Goal: Complete application form

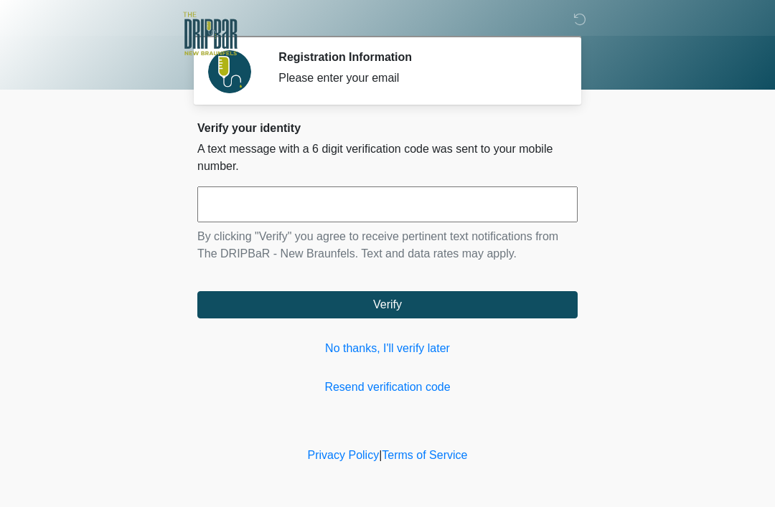
click at [392, 205] on input "text" at bounding box center [387, 205] width 380 height 36
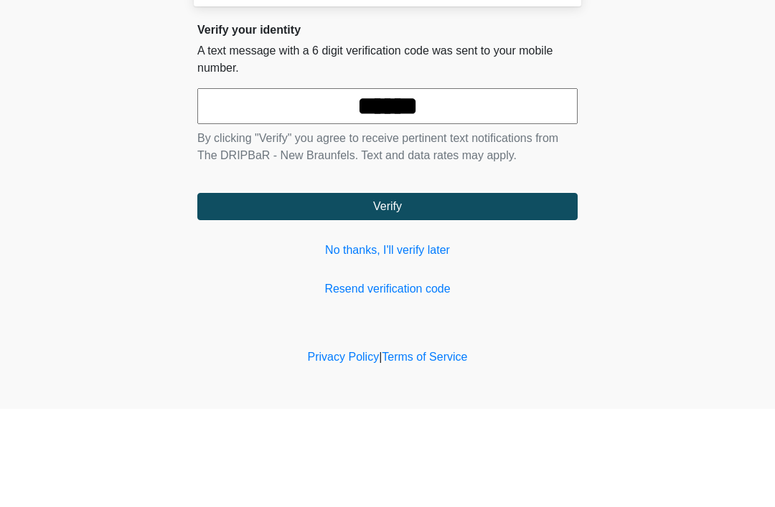
type input "******"
click at [500, 291] on button "Verify" at bounding box center [387, 304] width 380 height 27
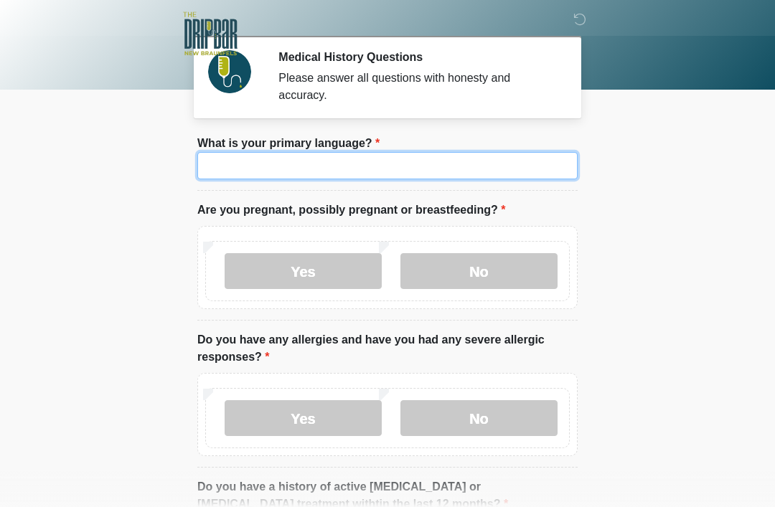
click at [448, 160] on input "What is your primary language?" at bounding box center [387, 165] width 380 height 27
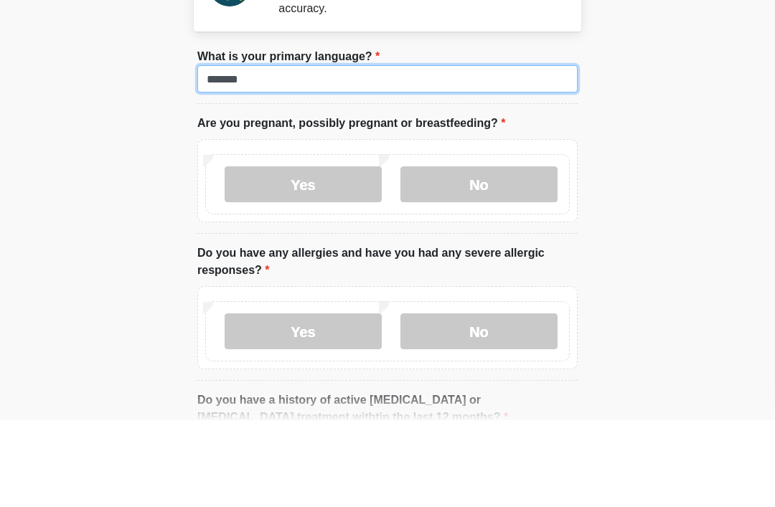
type input "*******"
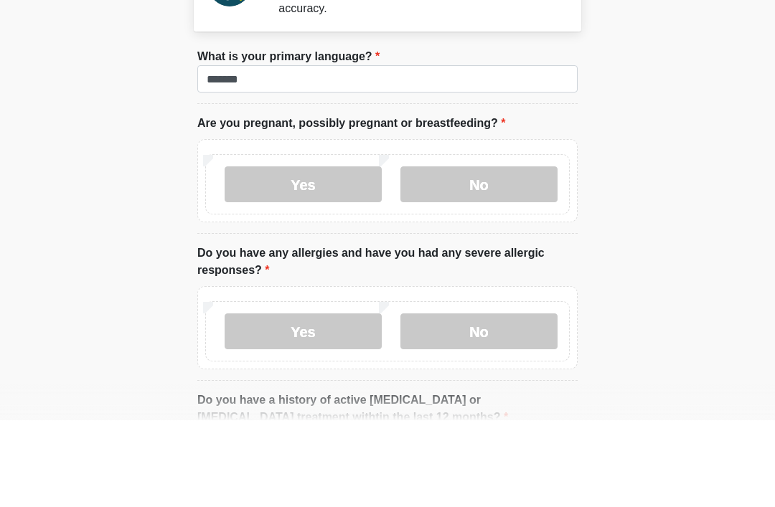
click at [500, 253] on label "No" at bounding box center [478, 271] width 157 height 36
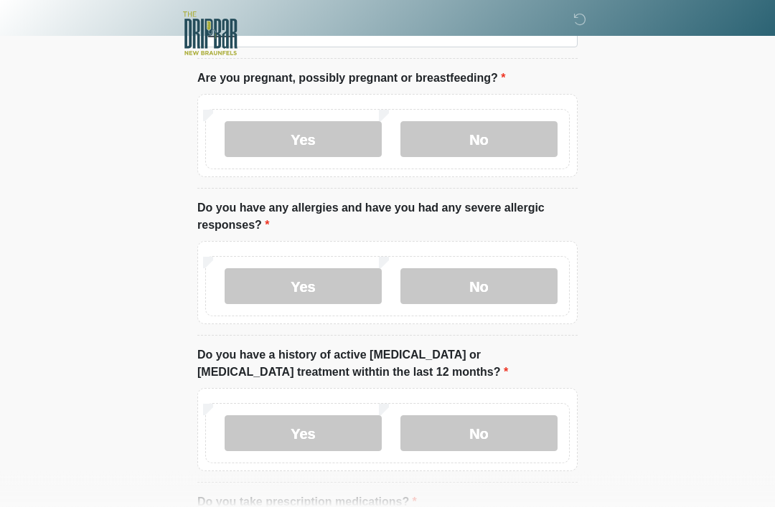
scroll to position [250, 0]
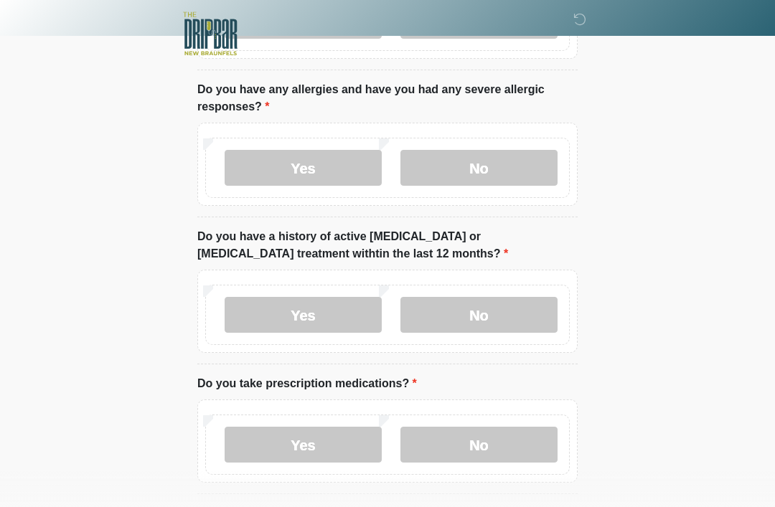
click at [494, 171] on label "No" at bounding box center [478, 168] width 157 height 36
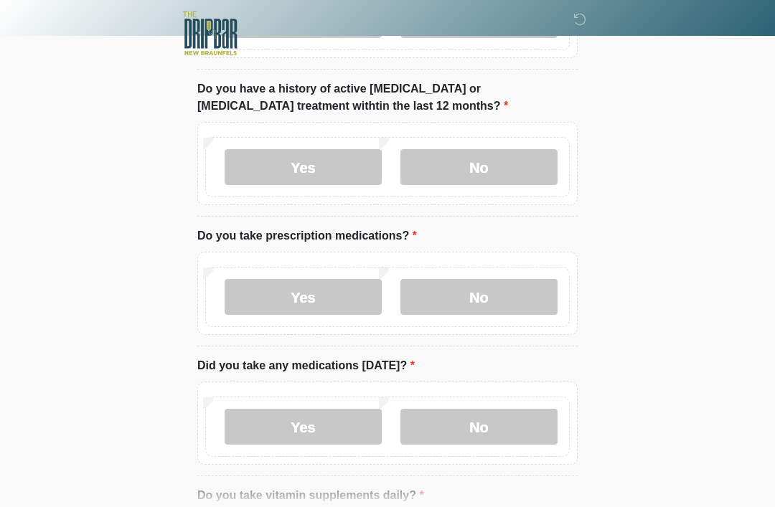
scroll to position [398, 0]
click at [493, 161] on label "No" at bounding box center [478, 167] width 157 height 36
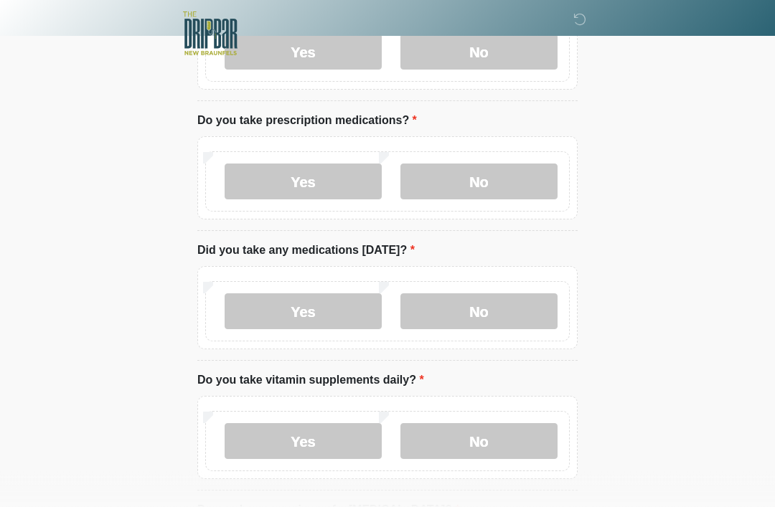
click at [316, 186] on label "Yes" at bounding box center [303, 182] width 157 height 36
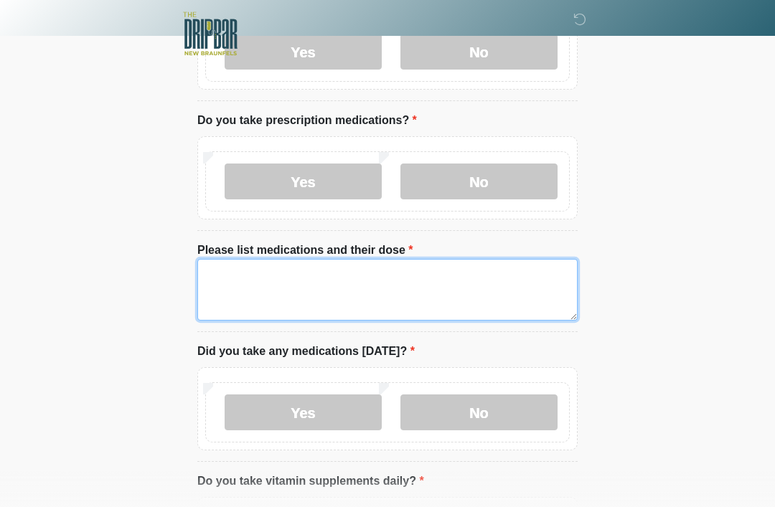
click at [330, 283] on textarea "Please list medications and their dose" at bounding box center [387, 290] width 380 height 62
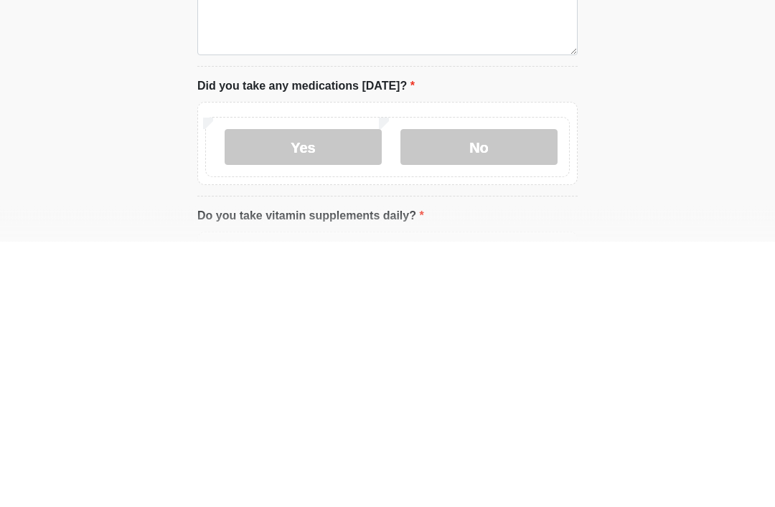
click at [324, 395] on label "Yes" at bounding box center [303, 413] width 157 height 36
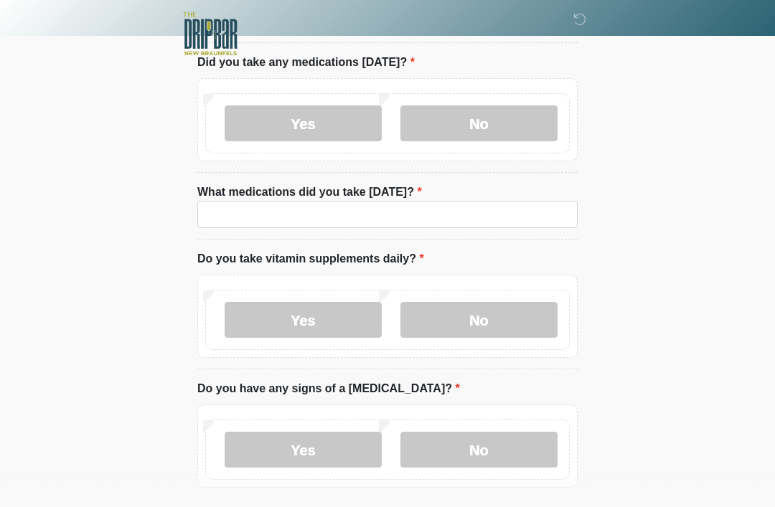
scroll to position [814, 0]
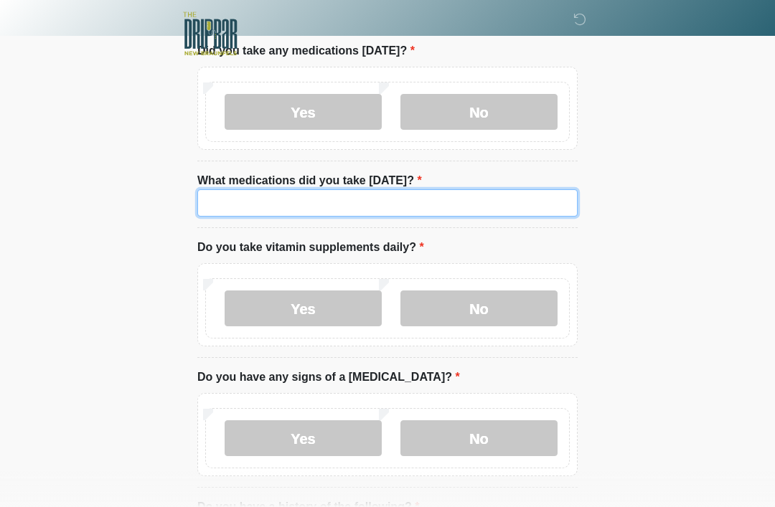
click at [330, 202] on input "What medications did you take today?" at bounding box center [387, 202] width 380 height 27
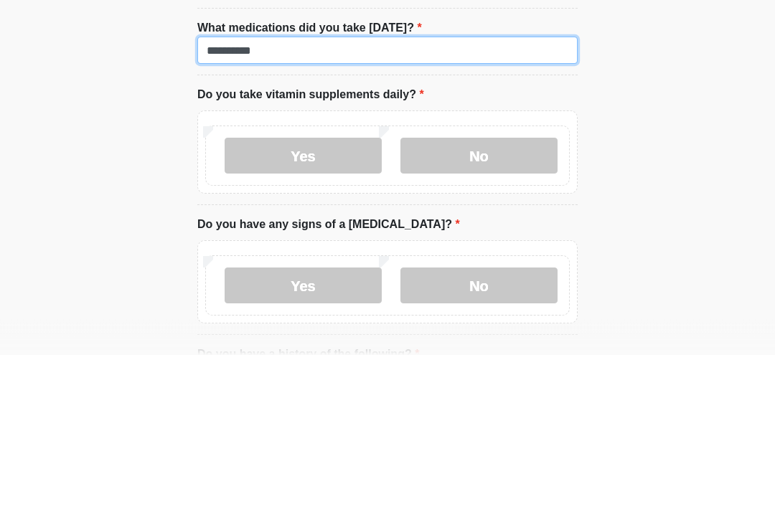
type input "*********"
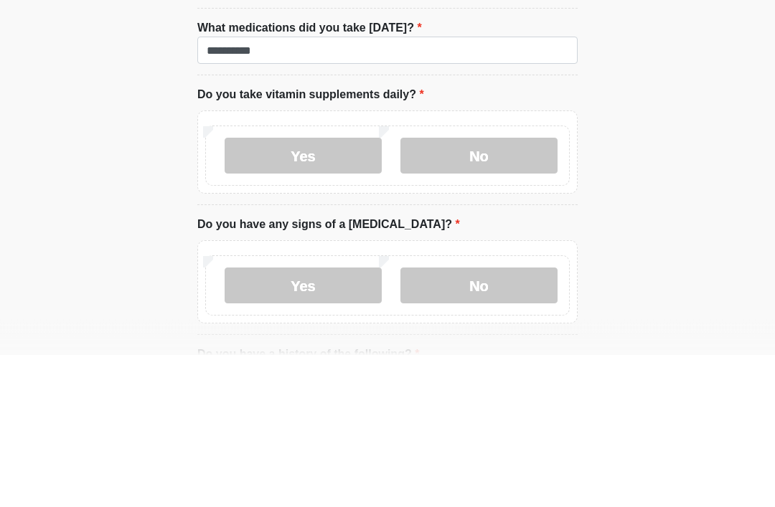
click at [485, 291] on label "No" at bounding box center [478, 309] width 157 height 36
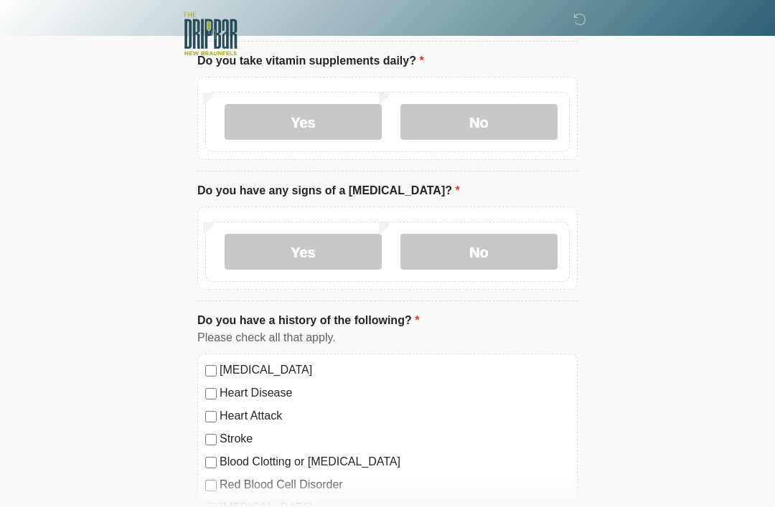
scroll to position [1060, 0]
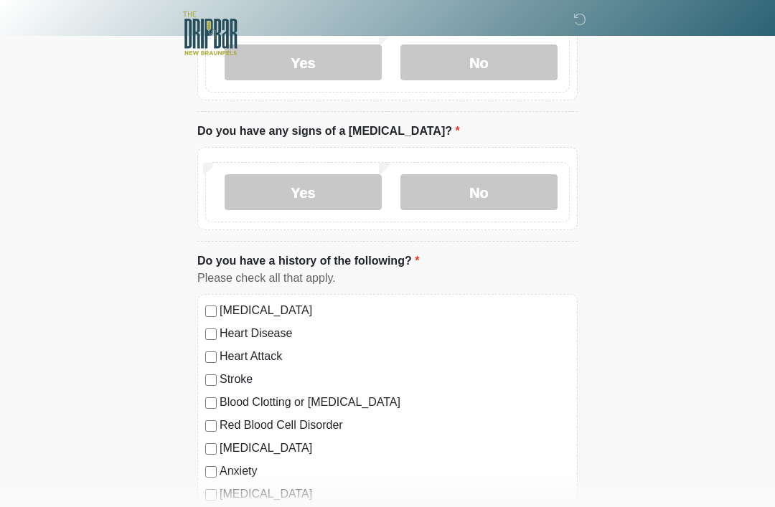
click at [510, 178] on label "No" at bounding box center [478, 193] width 157 height 36
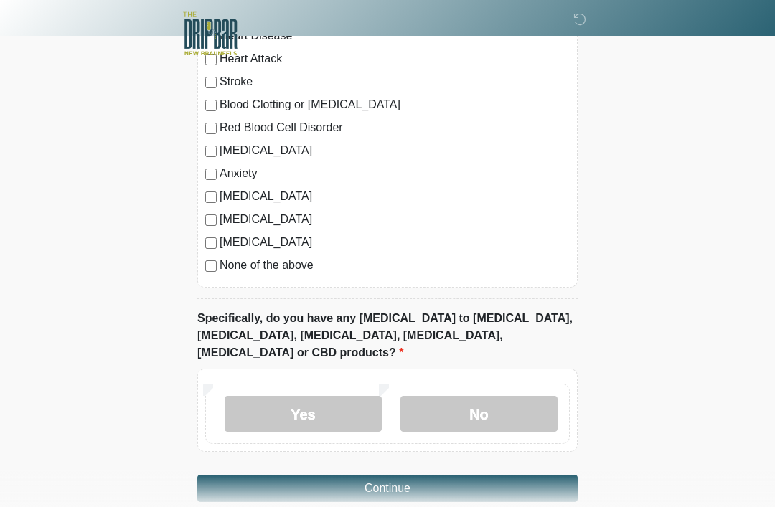
scroll to position [1363, 0]
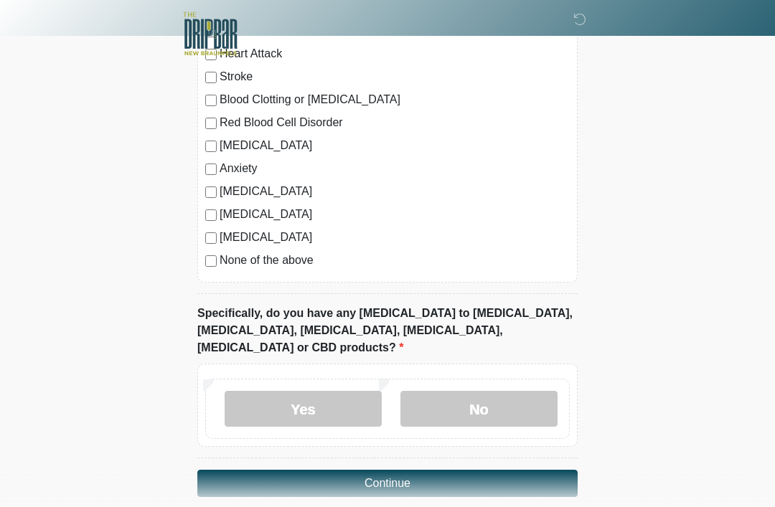
click at [501, 391] on label "No" at bounding box center [478, 409] width 157 height 36
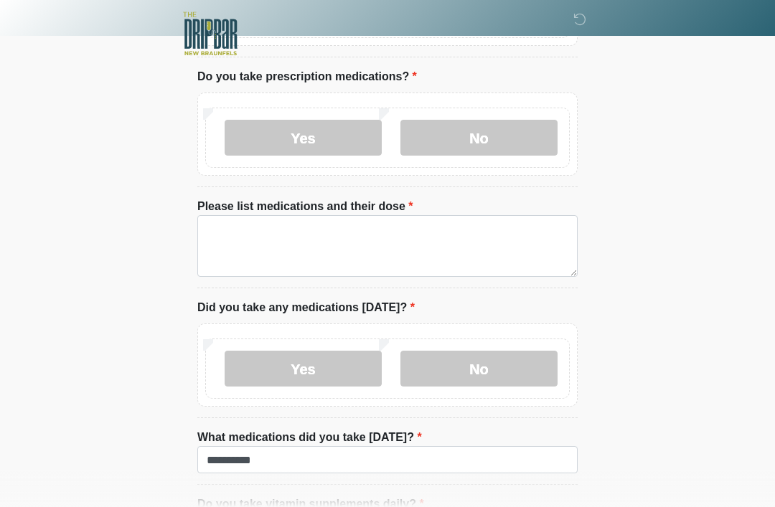
scroll to position [555, 0]
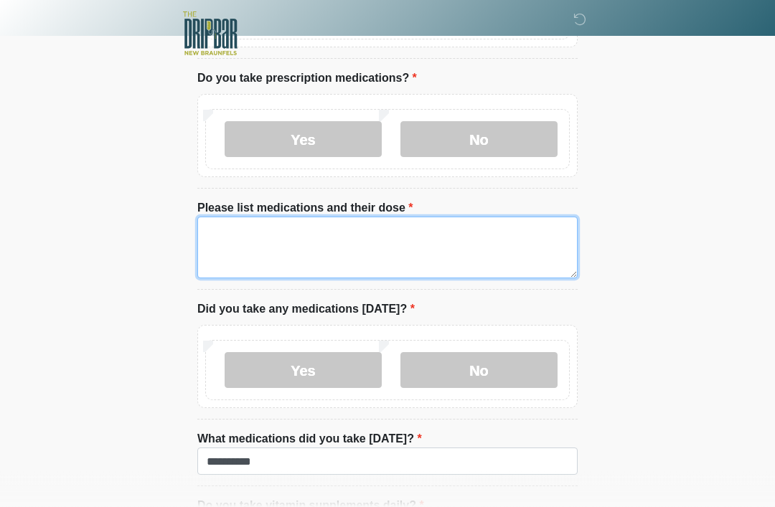
click at [379, 248] on textarea "Please list medications and their dose" at bounding box center [387, 248] width 380 height 62
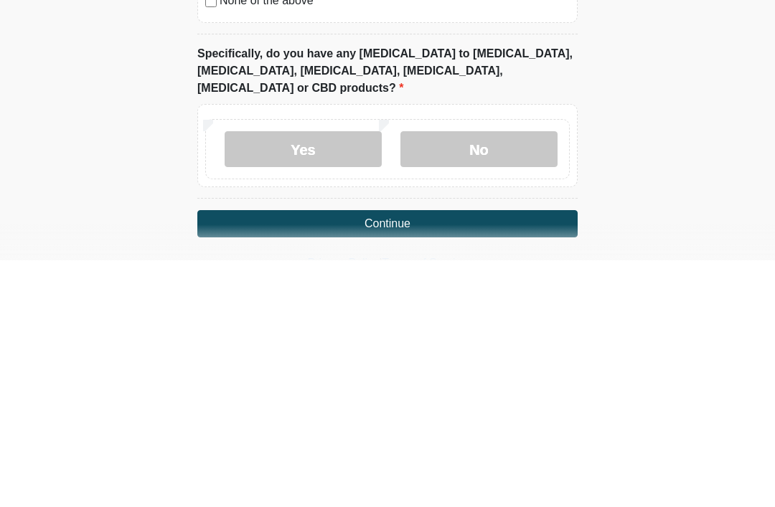
scroll to position [1409, 0]
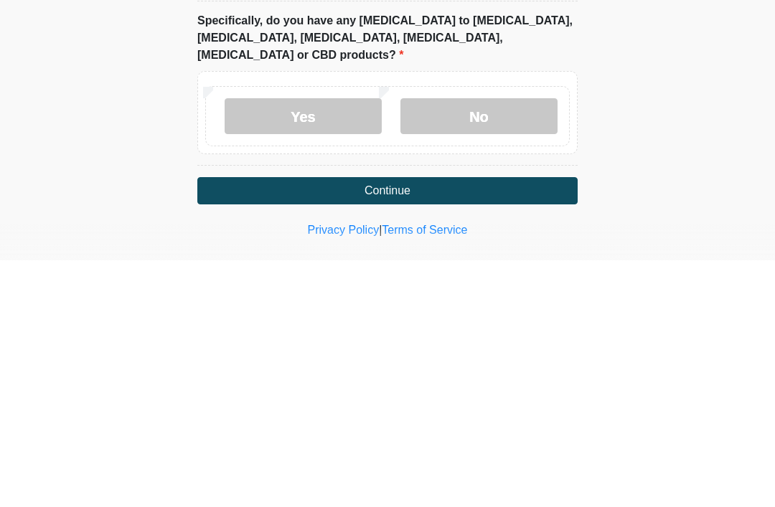
type textarea "**********"
click at [418, 424] on button "Continue" at bounding box center [387, 437] width 380 height 27
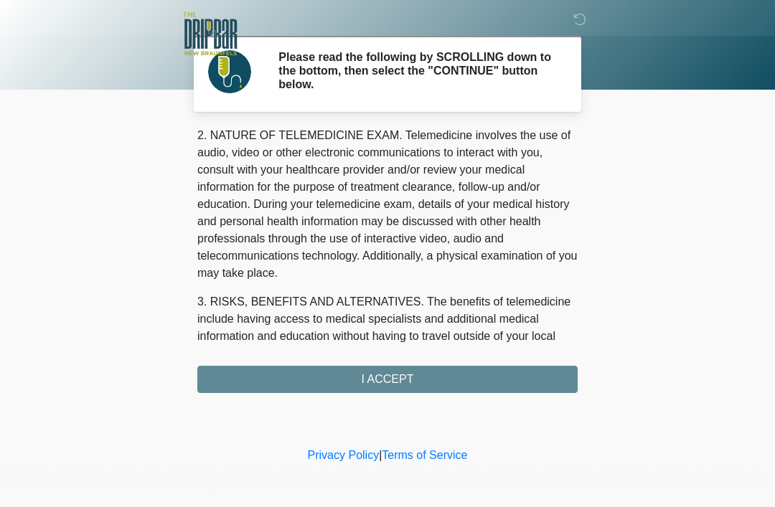
scroll to position [79, 0]
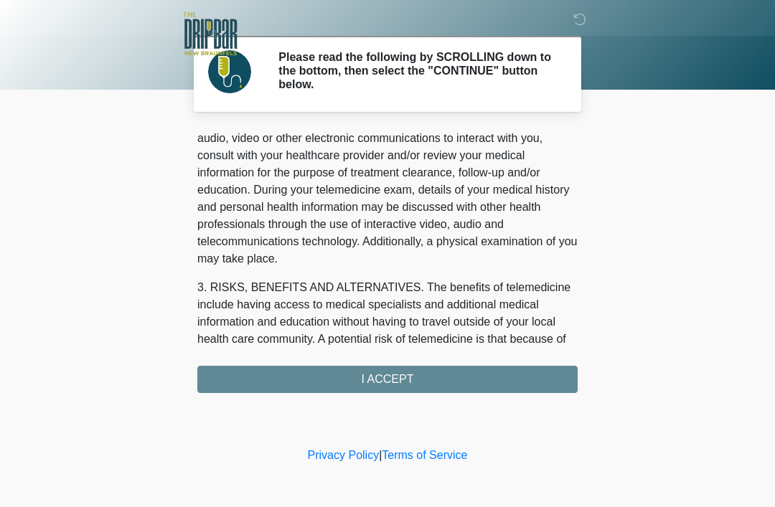
click at [398, 371] on div "1. PURPOSE. The purpose of this form is to obtain your consent for a telemedici…" at bounding box center [387, 260] width 380 height 265
click at [389, 381] on div "1. PURPOSE. The purpose of this form is to obtain your consent for a telemedici…" at bounding box center [387, 260] width 380 height 265
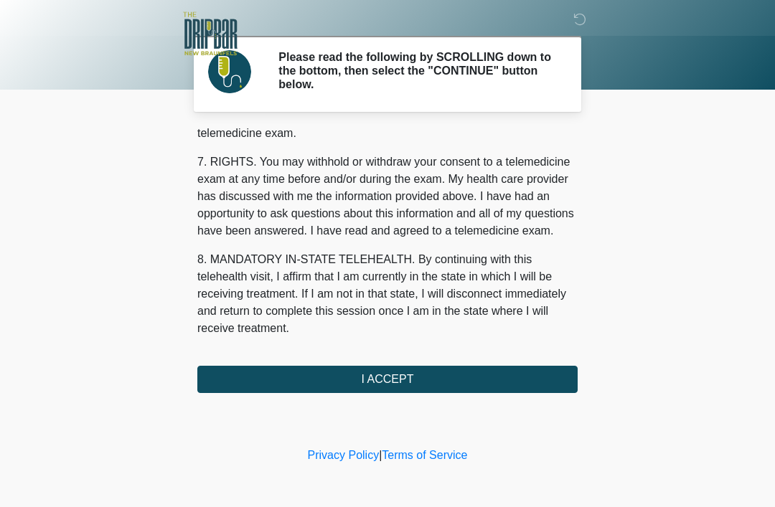
scroll to position [629, 0]
click at [381, 382] on button "I ACCEPT" at bounding box center [387, 379] width 380 height 27
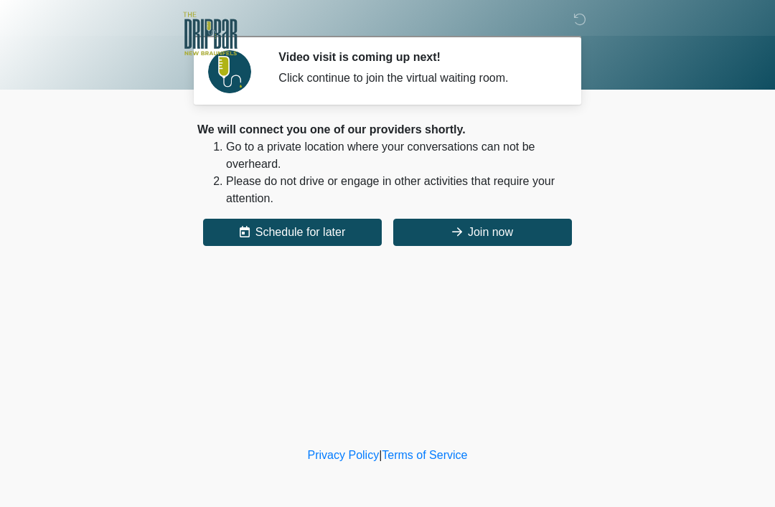
click at [492, 230] on button "Join now" at bounding box center [482, 232] width 179 height 27
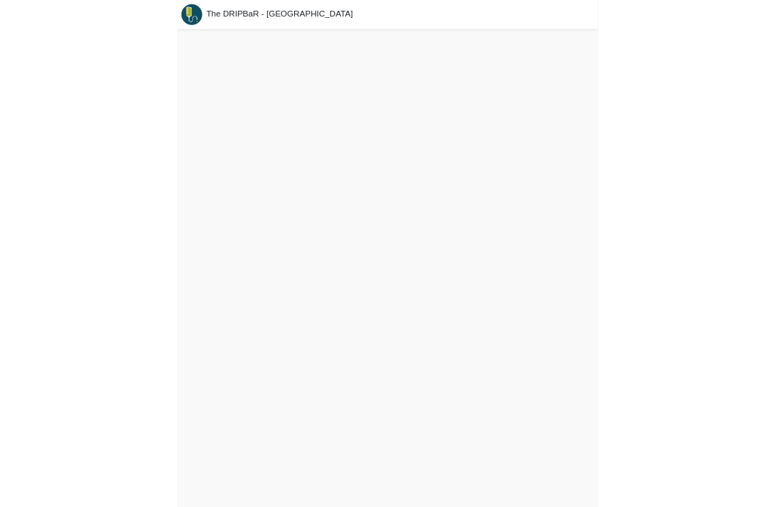
scroll to position [4, 0]
